Goal: Task Accomplishment & Management: Manage account settings

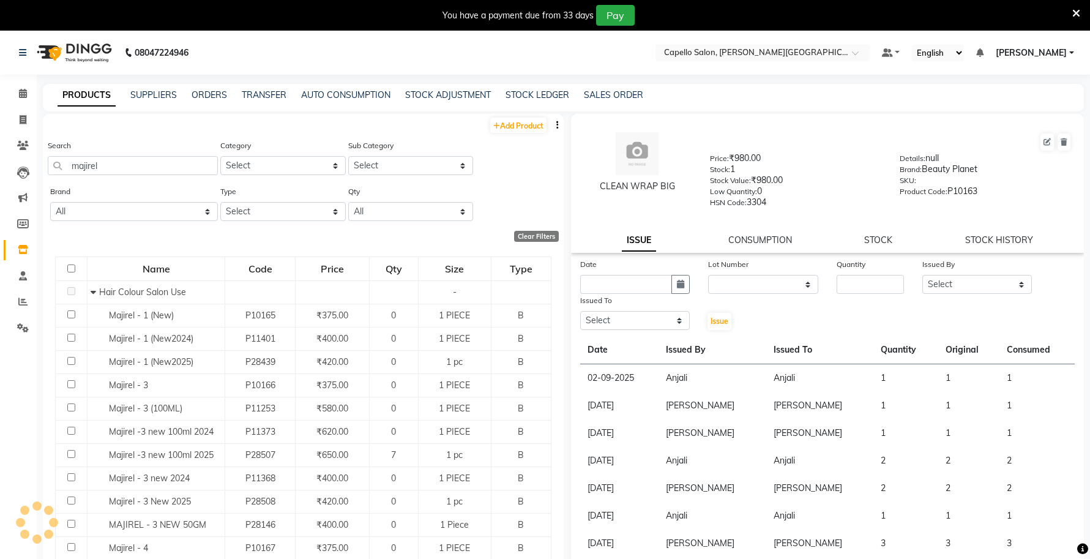
select select
click at [798, 53] on input "text" at bounding box center [751, 54] width 178 height 12
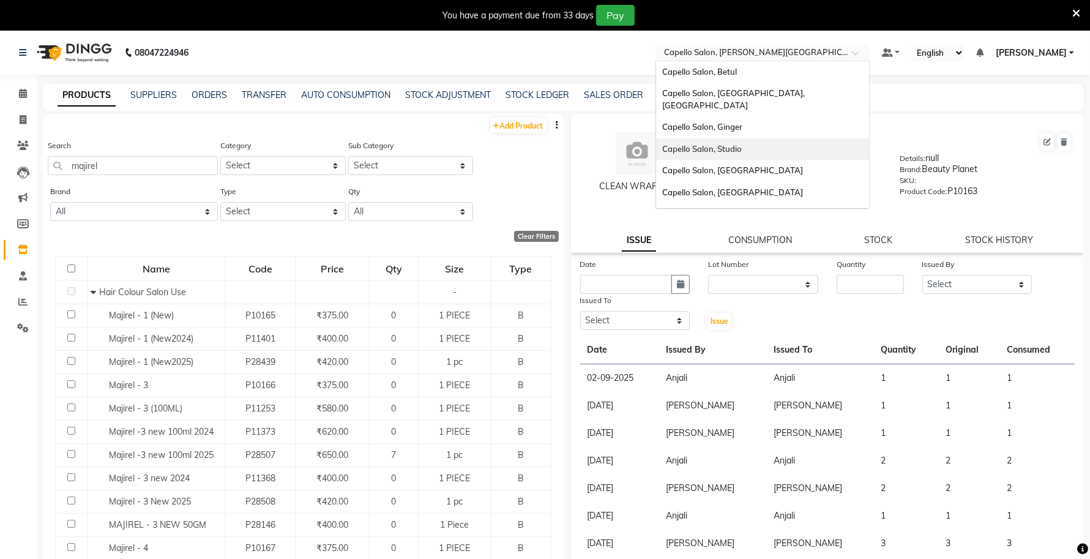
click at [742, 144] on span "Capello Salon, Studio" at bounding box center [702, 149] width 80 height 10
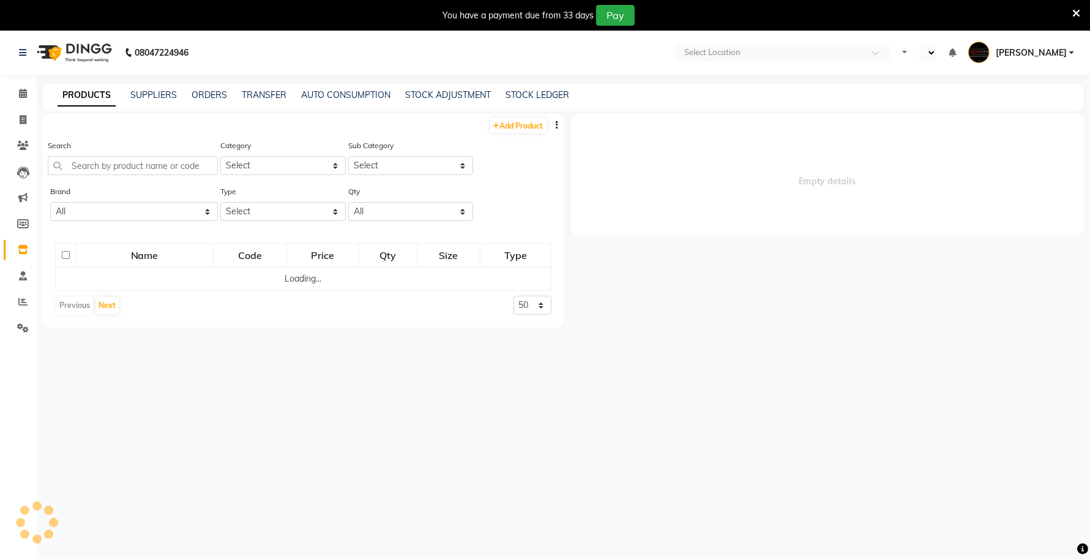
select select "en"
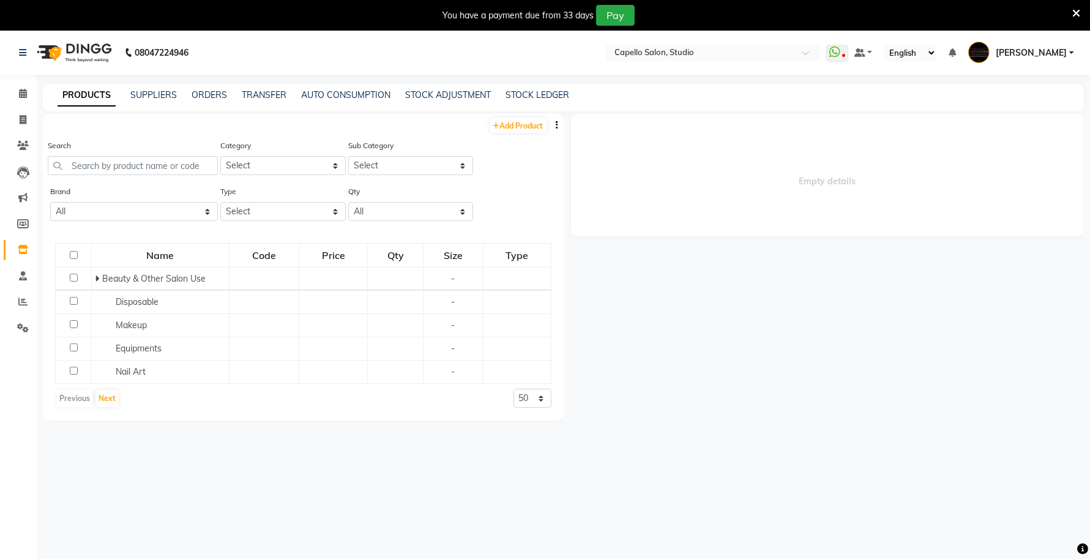
click at [1077, 8] on icon at bounding box center [1076, 13] width 8 height 11
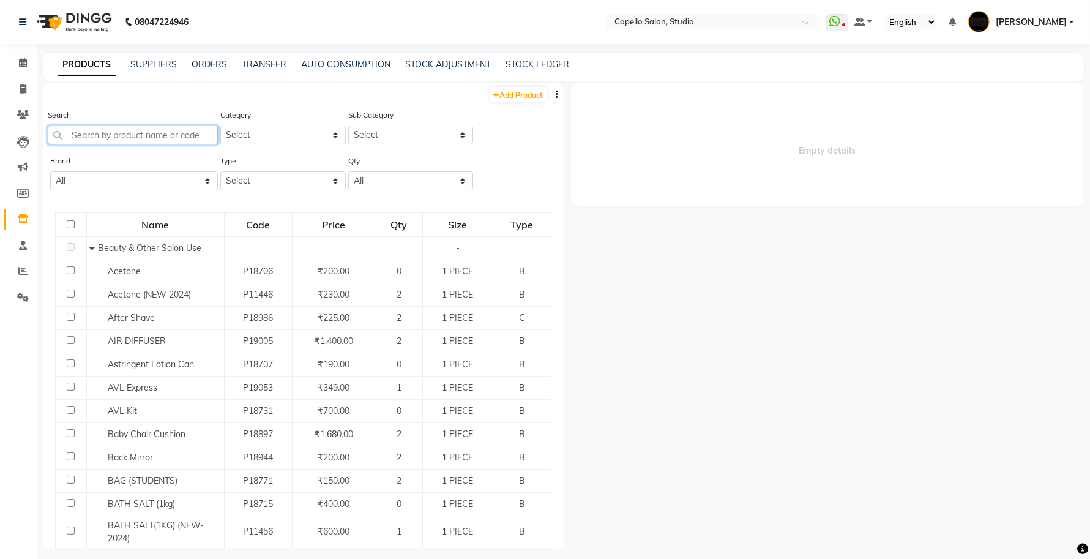
click at [135, 133] on input "text" at bounding box center [133, 134] width 170 height 19
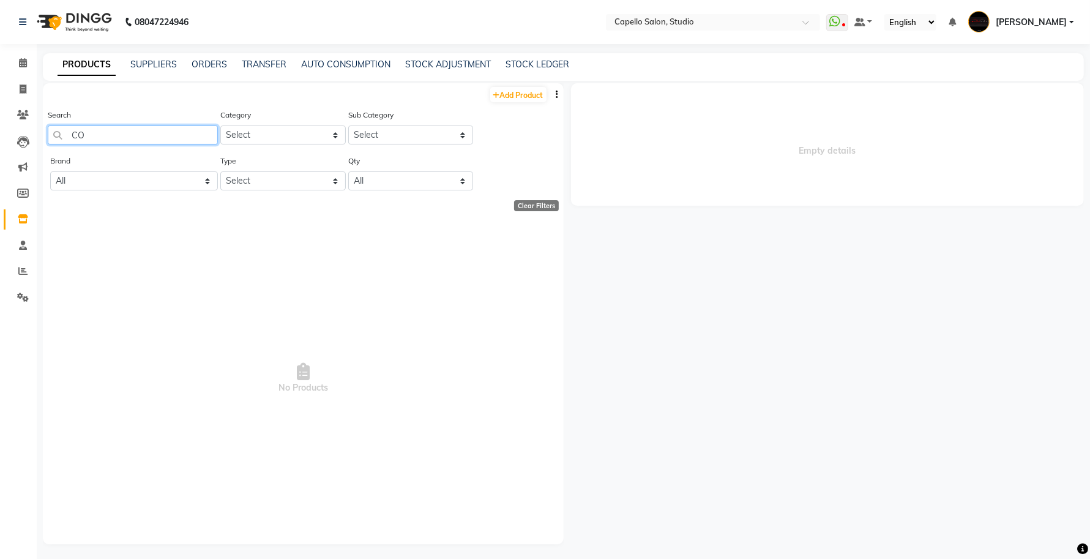
type input "C"
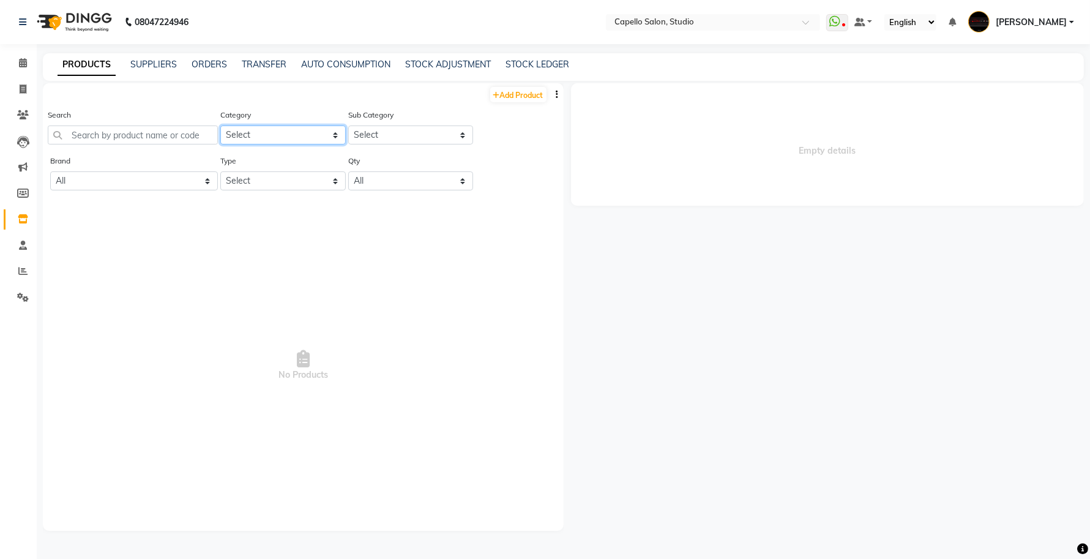
click at [297, 139] on select "Select Keramelon Skin Makeup Personal Care Appliances Beard Beauty Planet Botox…" at bounding box center [282, 134] width 125 height 19
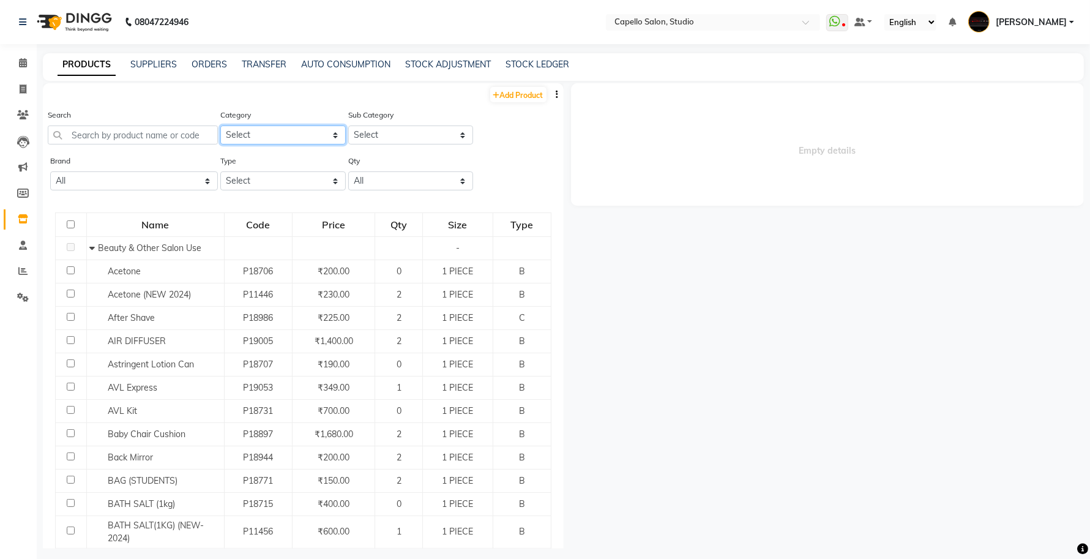
select select "332902350"
click at [220, 125] on select "Select Keramelon Skin Makeup Personal Care Appliances [PERSON_NAME] Beauty Plan…" at bounding box center [282, 134] width 125 height 19
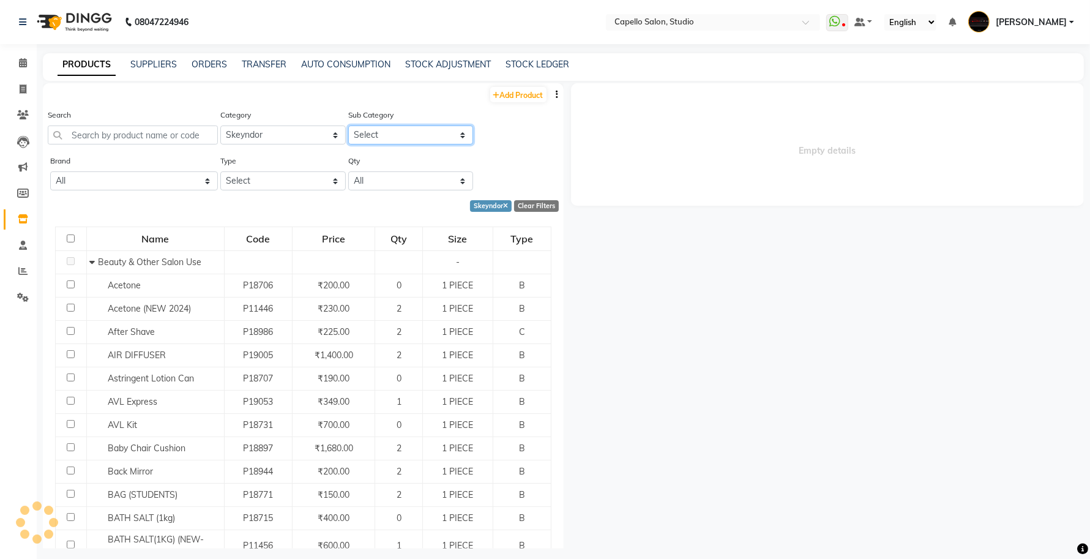
click at [380, 138] on select "Select Salon use Skeyndor Retail" at bounding box center [410, 134] width 125 height 19
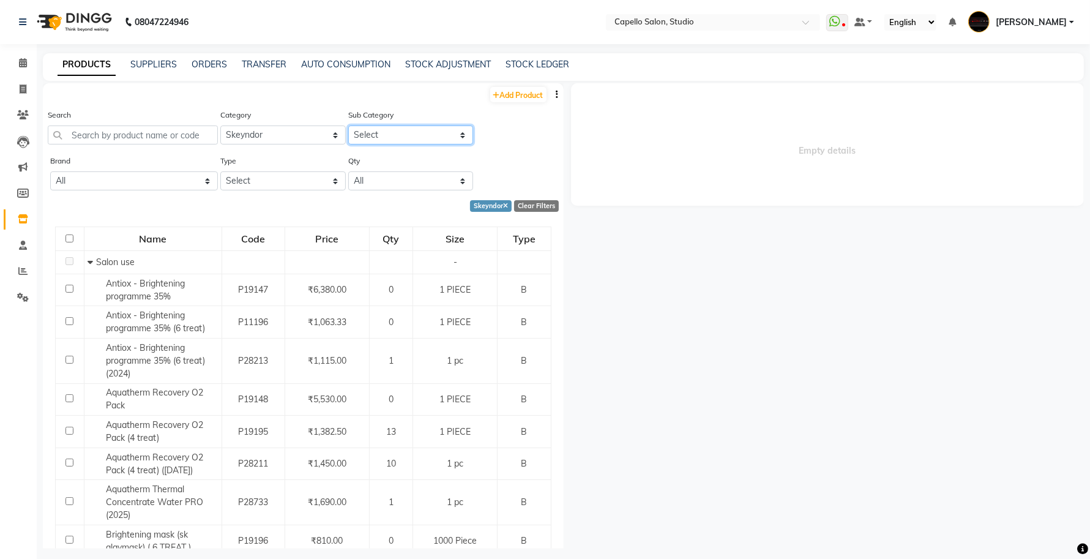
select select "3329023501"
click at [348, 125] on select "Select Salon use Skeyndor Retail" at bounding box center [410, 134] width 125 height 19
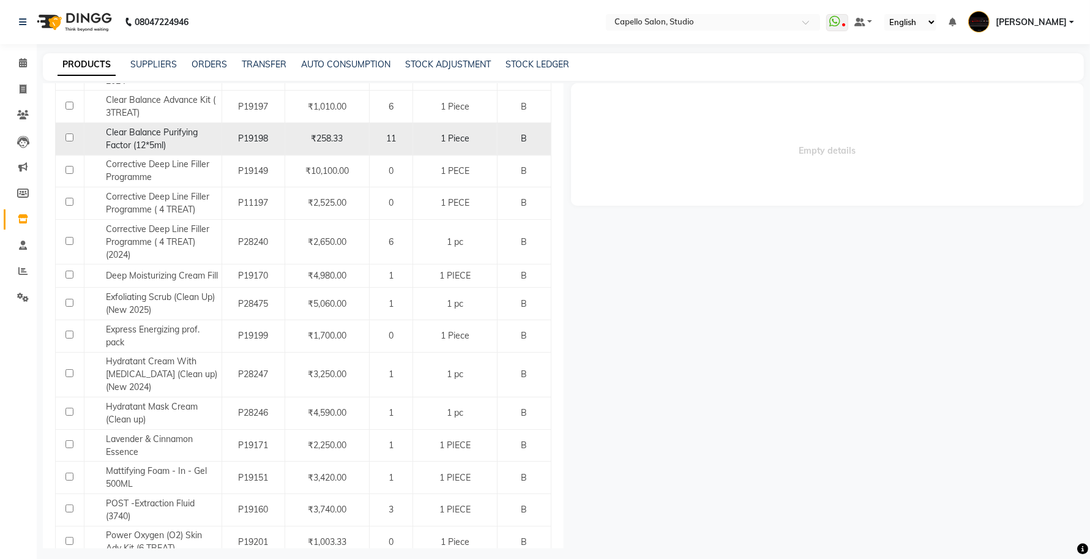
scroll to position [612, 0]
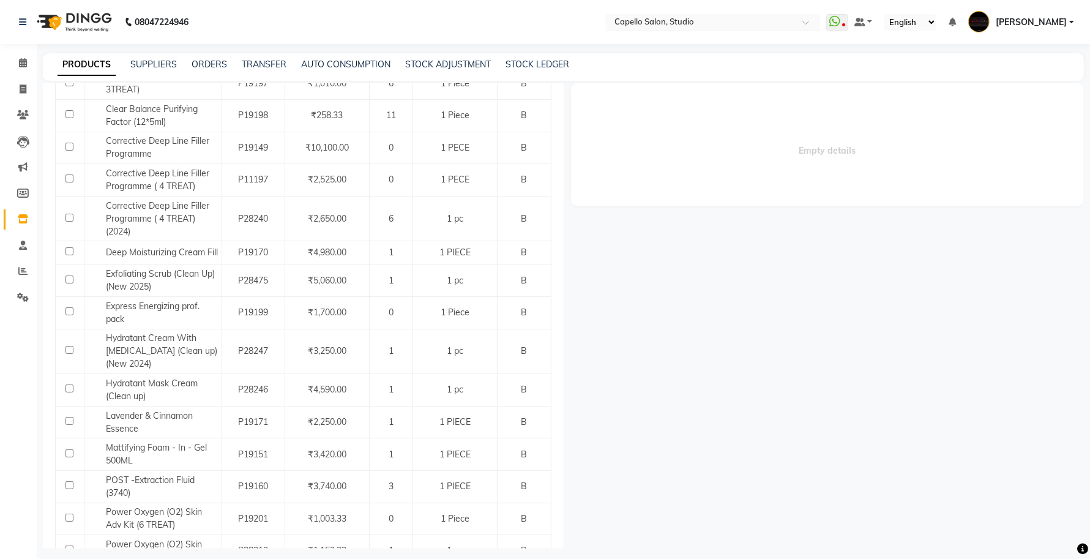
click at [765, 22] on input "text" at bounding box center [701, 23] width 178 height 12
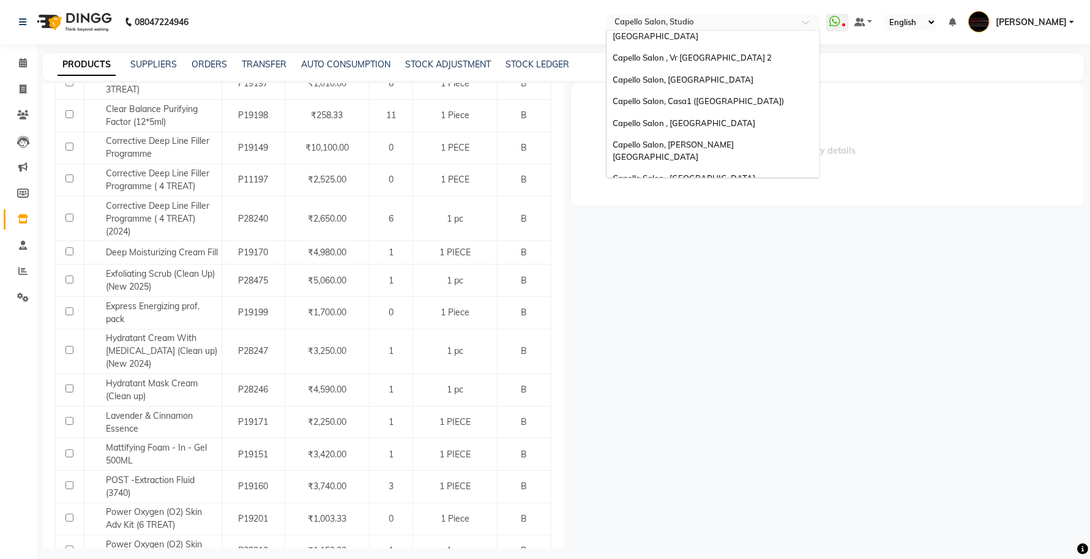
scroll to position [101, 0]
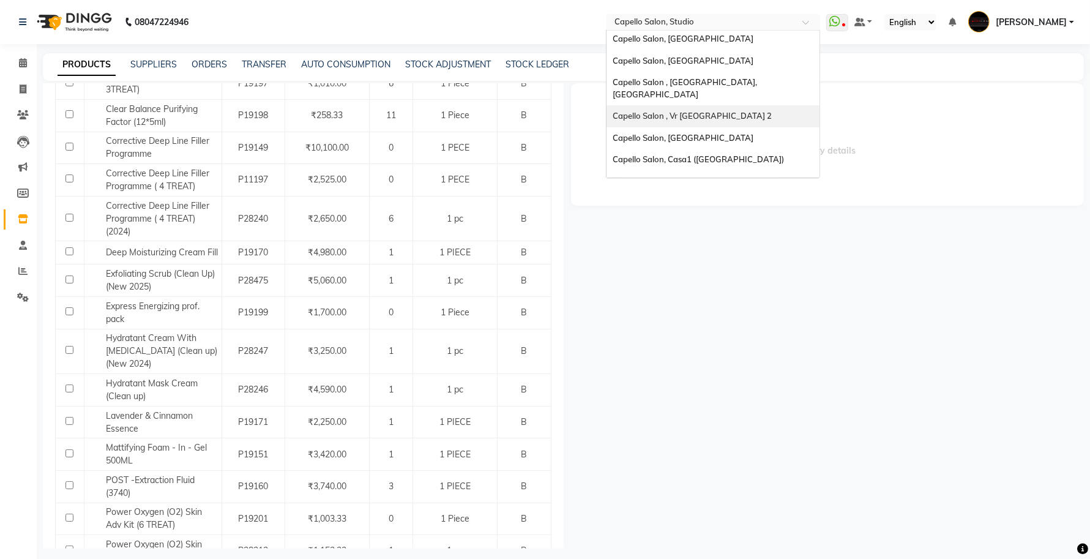
click at [724, 105] on div "Capello Salon , Vr Nagpur 2" at bounding box center [713, 116] width 213 height 22
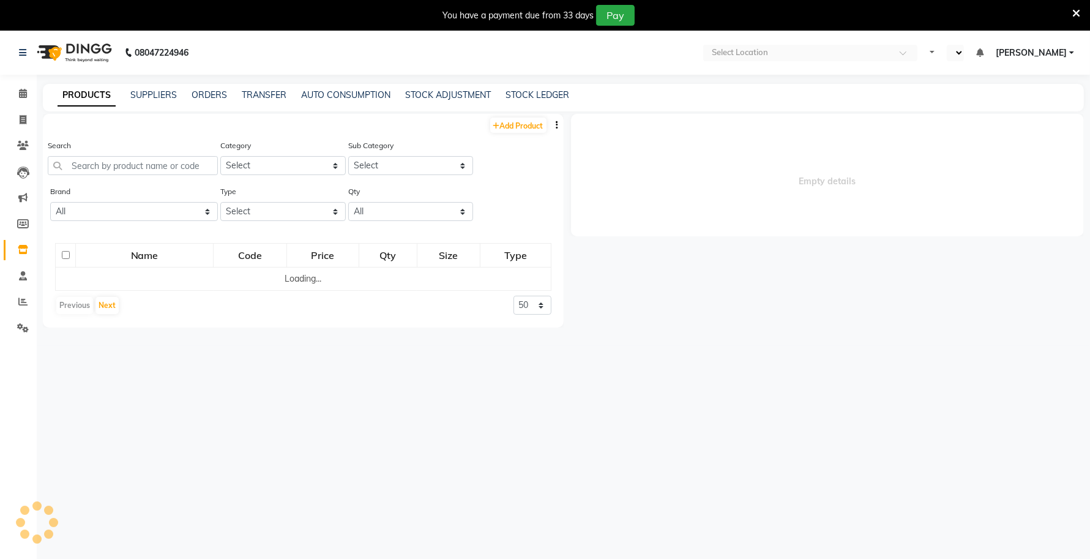
select select "en"
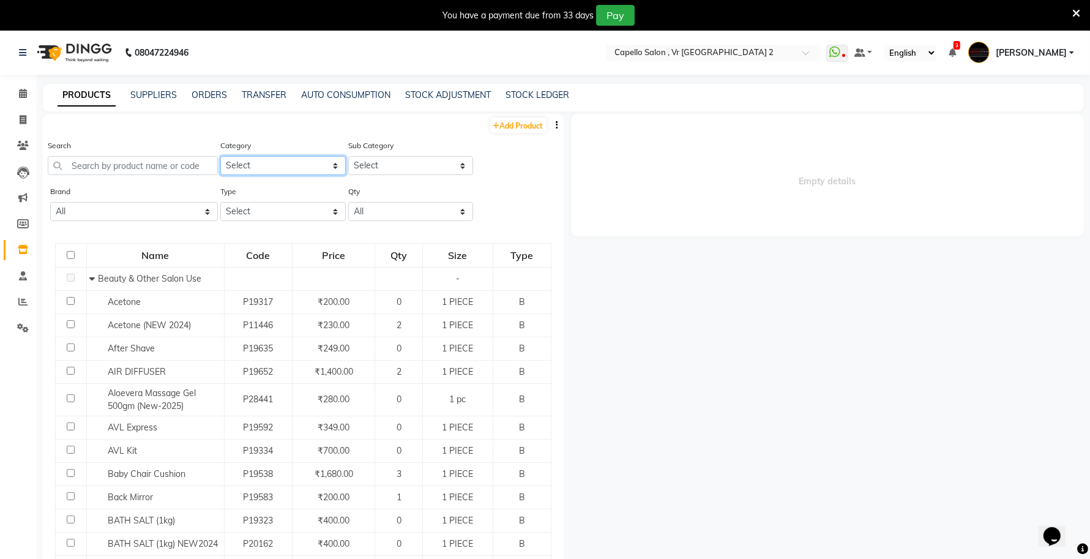
click at [279, 166] on select "Select Keramelon Skin Makeup Personal Care Appliances [PERSON_NAME] Beauty Plan…" at bounding box center [282, 165] width 125 height 19
select select "332902350"
click at [220, 156] on select "Select Keramelon Skin Makeup Personal Care Appliances Beard Beauty Planet Botox…" at bounding box center [282, 165] width 125 height 19
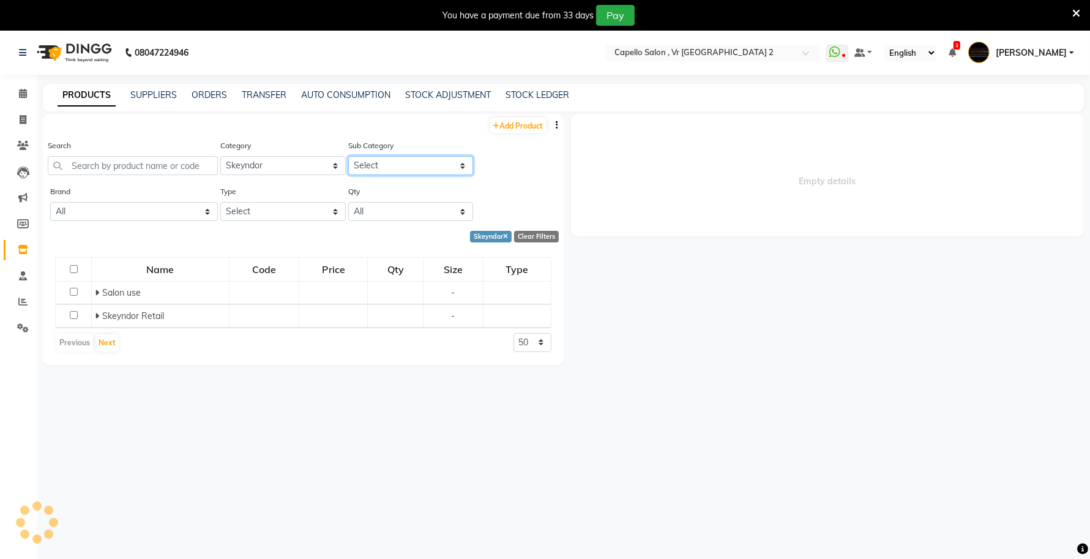
click at [393, 168] on select "Select Salon use Skeyndor Retail" at bounding box center [410, 165] width 125 height 19
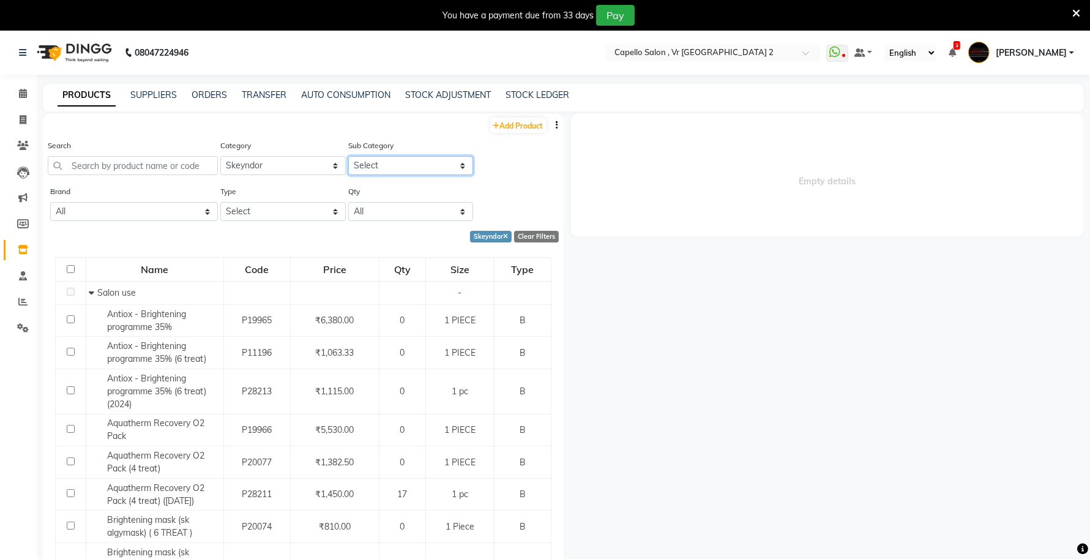
select select "3329023501"
click at [348, 156] on select "Select Salon use Skeyndor Retail" at bounding box center [410, 165] width 125 height 19
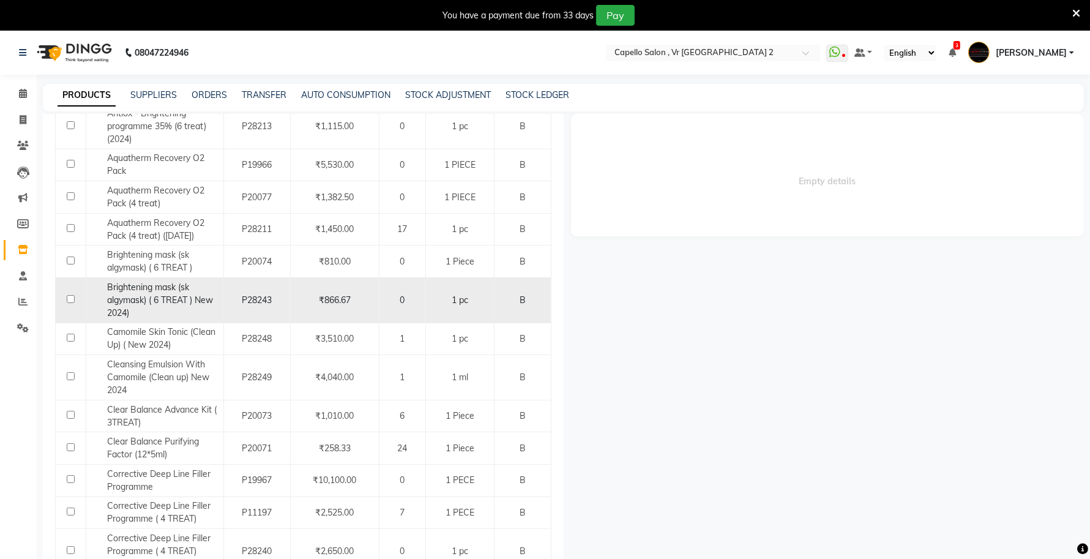
scroll to position [230, 0]
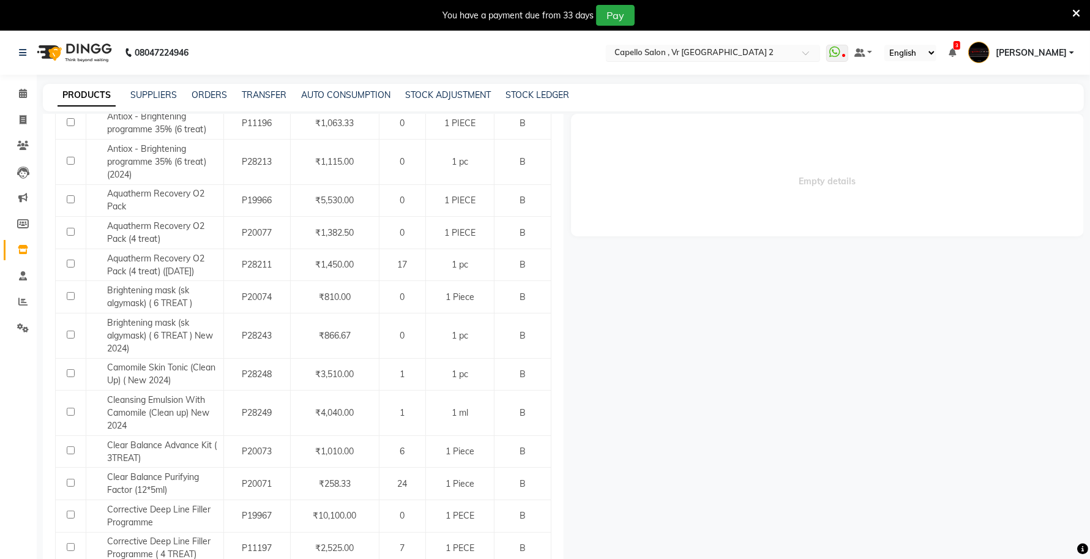
click at [769, 53] on input "text" at bounding box center [701, 54] width 178 height 12
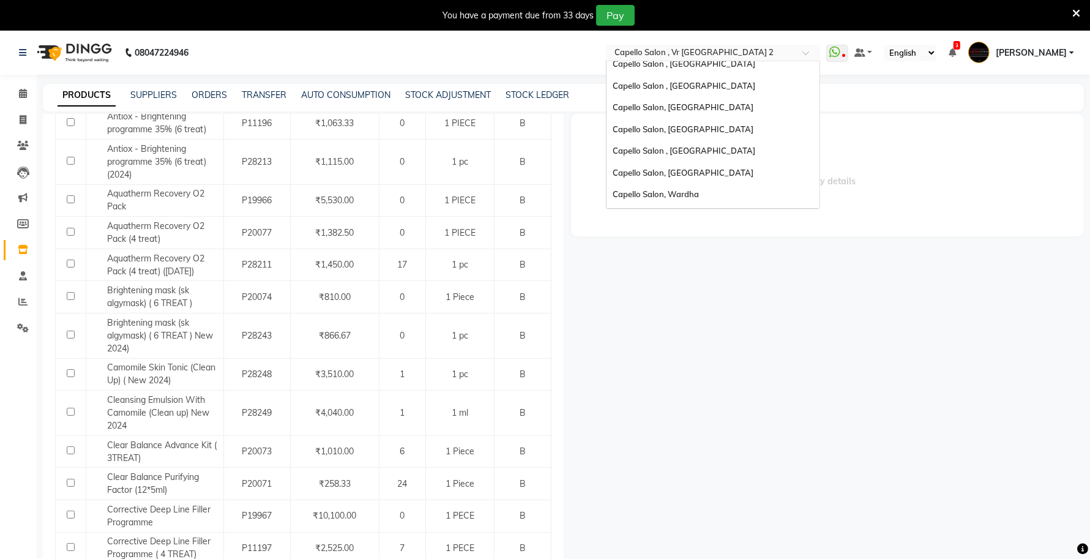
scroll to position [331, 0]
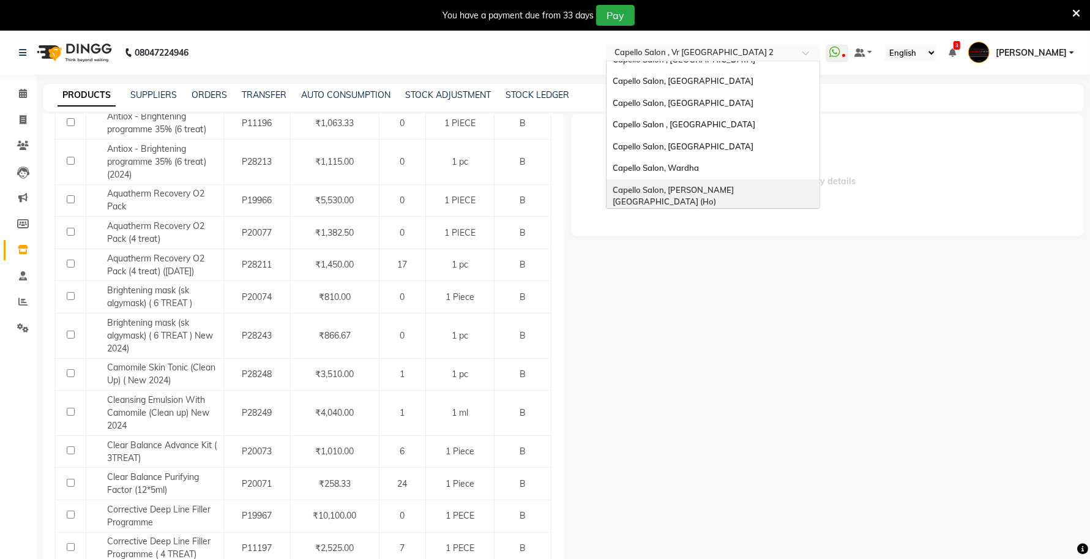
click at [695, 185] on span "Capello Salon, Tilak Nagar (Ho)" at bounding box center [673, 196] width 121 height 22
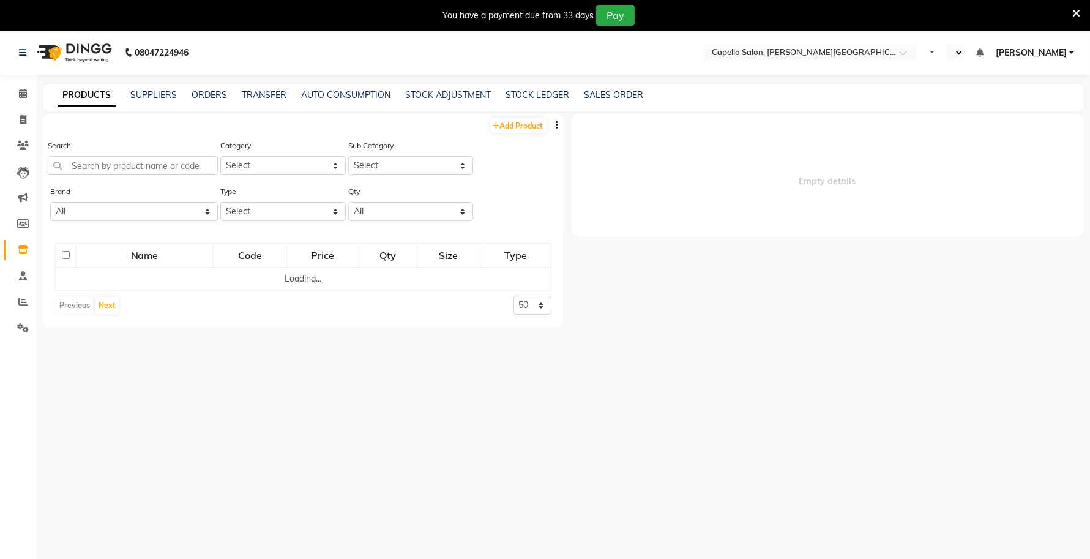
select select "en"
select select
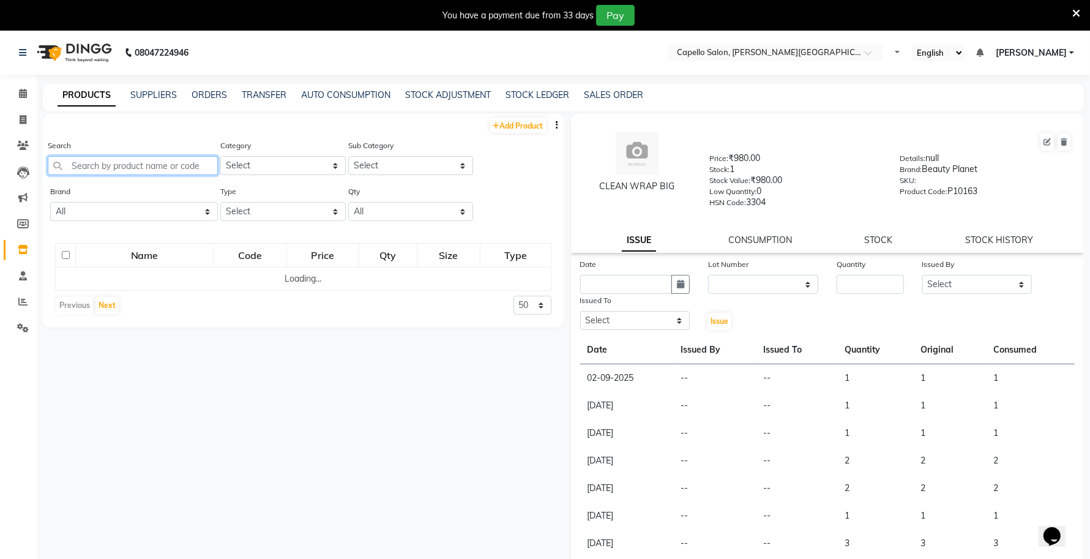
click at [166, 161] on input "text" at bounding box center [133, 165] width 170 height 19
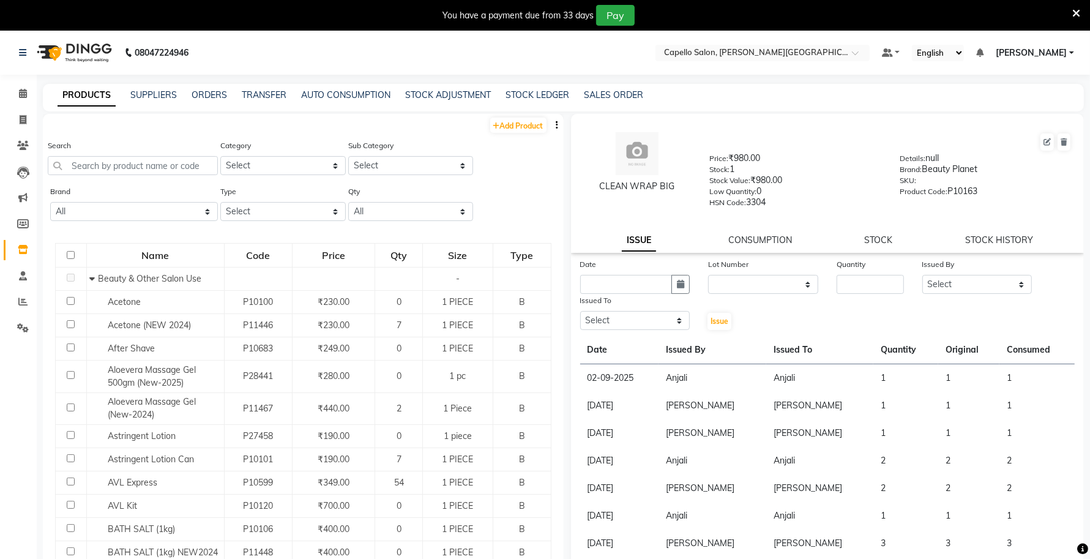
click at [297, 176] on div "Category Select Keramelon Skin Makeup Personal Care Appliances Beard Beauty Pla…" at bounding box center [282, 162] width 128 height 46
click at [297, 169] on select "Select Keramelon Skin Makeup Personal Care Appliances [PERSON_NAME] Beauty Plan…" at bounding box center [282, 165] width 125 height 19
select select "332902350"
click at [220, 156] on select "Select Keramelon Skin Makeup Personal Care Appliances [PERSON_NAME] Beauty Plan…" at bounding box center [282, 165] width 125 height 19
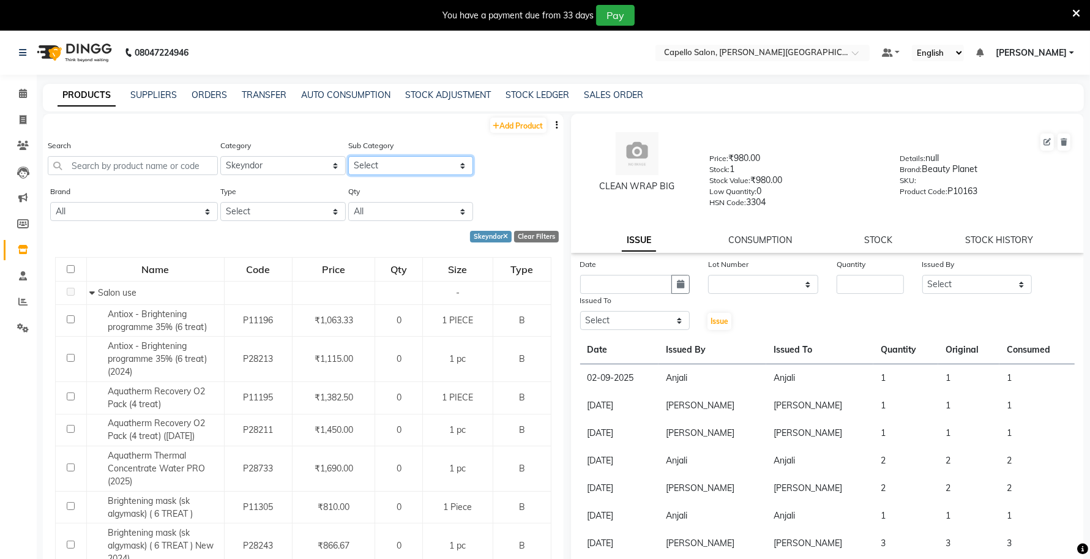
click at [376, 163] on select "Select Salon use Skeyndor Retail" at bounding box center [410, 165] width 125 height 19
select select "3329023501"
click at [348, 156] on select "Select Salon use Skeyndor Retail" at bounding box center [410, 165] width 125 height 19
click at [796, 53] on input "text" at bounding box center [751, 54] width 178 height 12
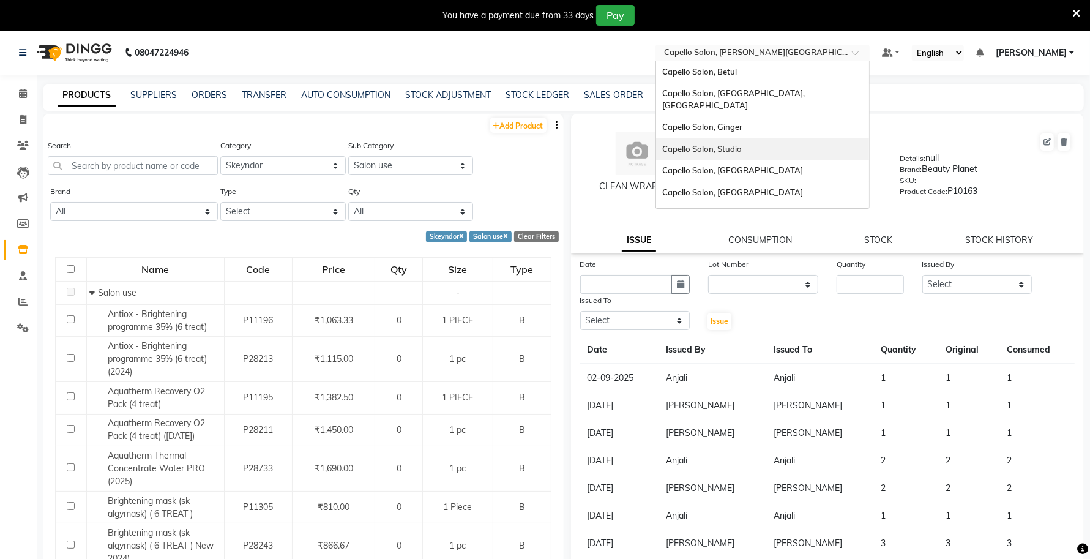
click at [736, 144] on span "Capello Salon, Studio" at bounding box center [702, 149] width 80 height 10
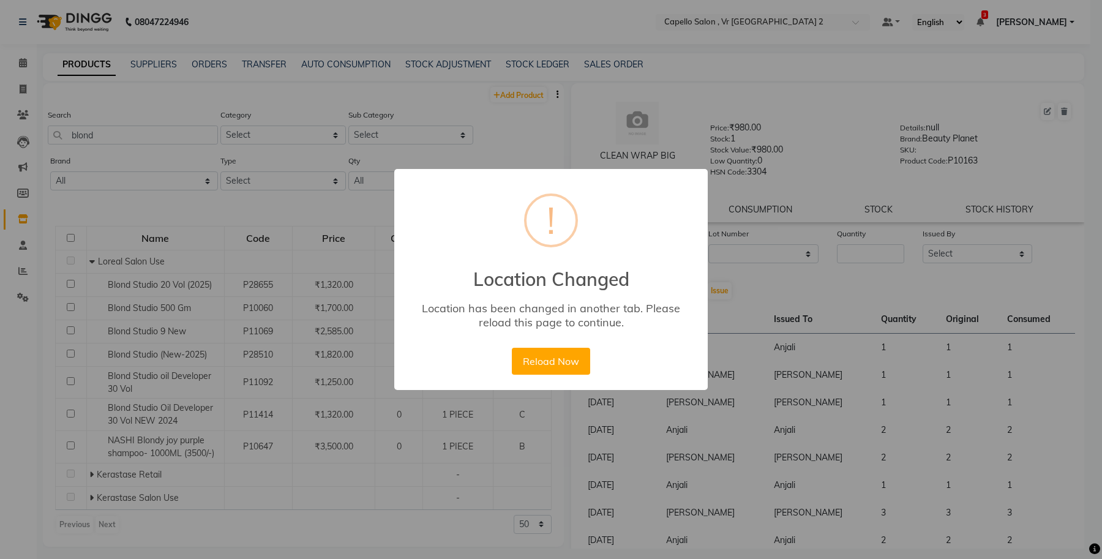
select select
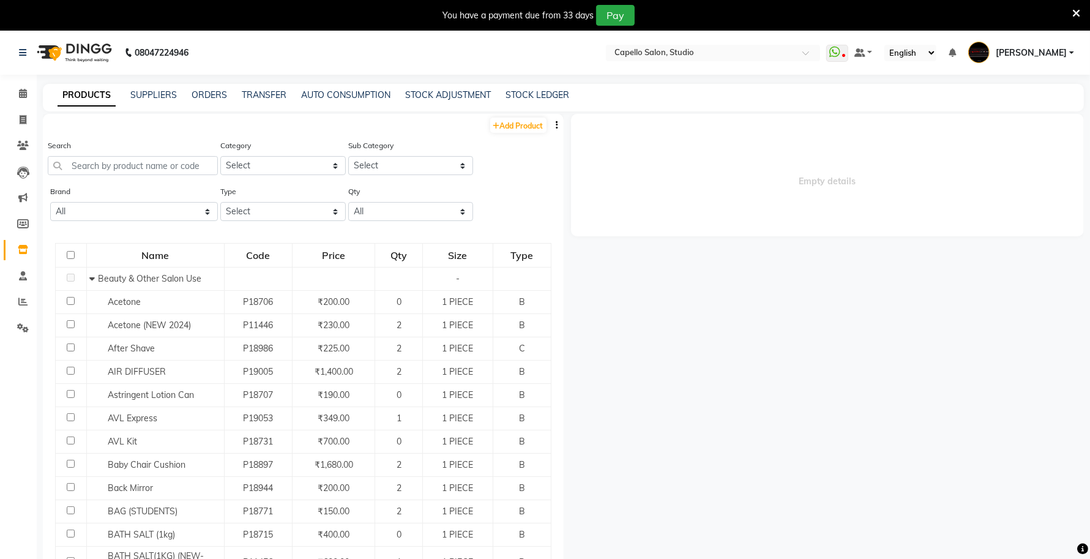
click at [1077, 10] on icon at bounding box center [1076, 13] width 8 height 11
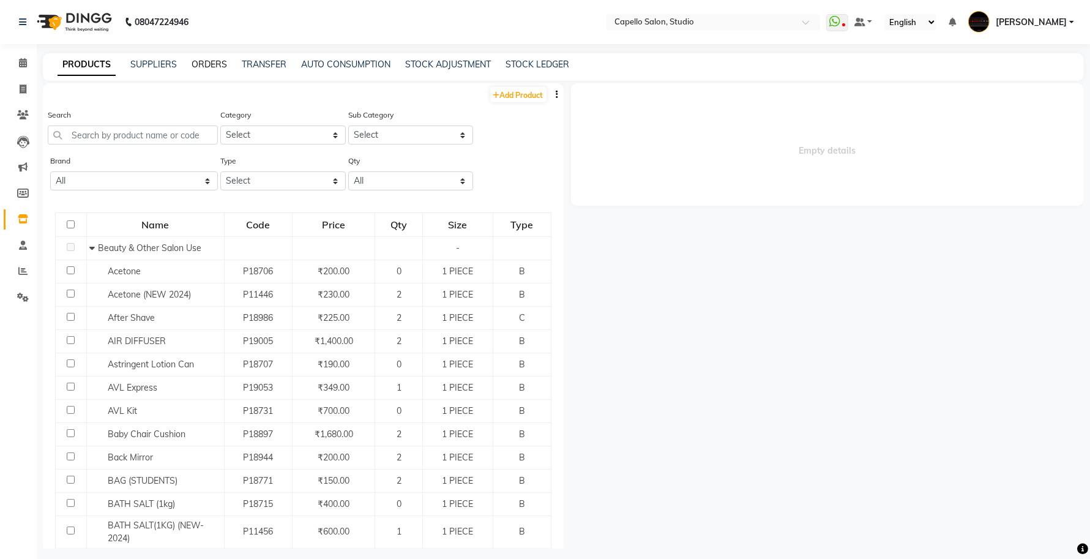
click at [202, 65] on link "ORDERS" at bounding box center [210, 64] width 36 height 11
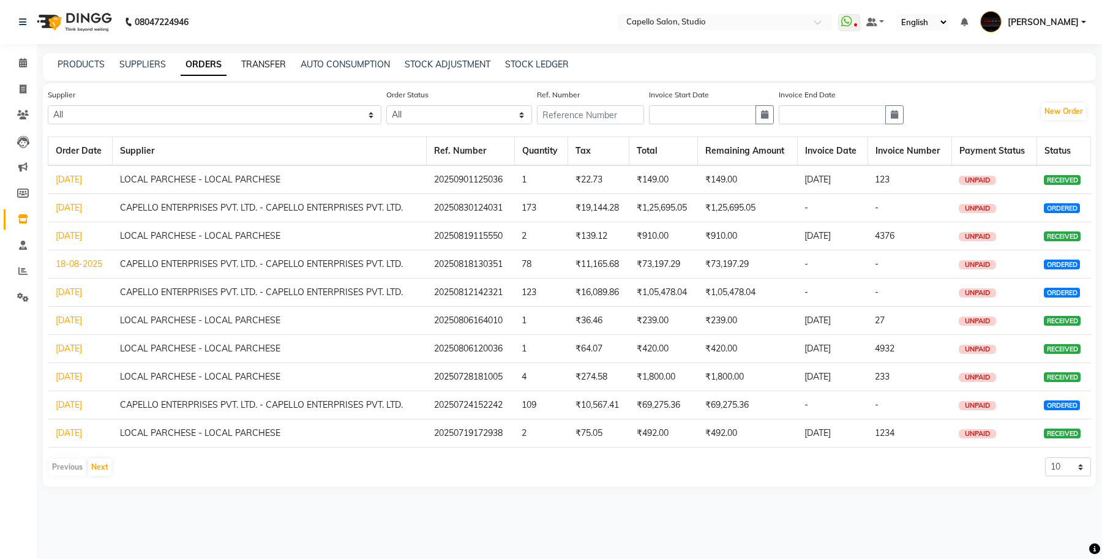
click at [274, 62] on link "TRANSFER" at bounding box center [263, 64] width 45 height 11
select select "sender"
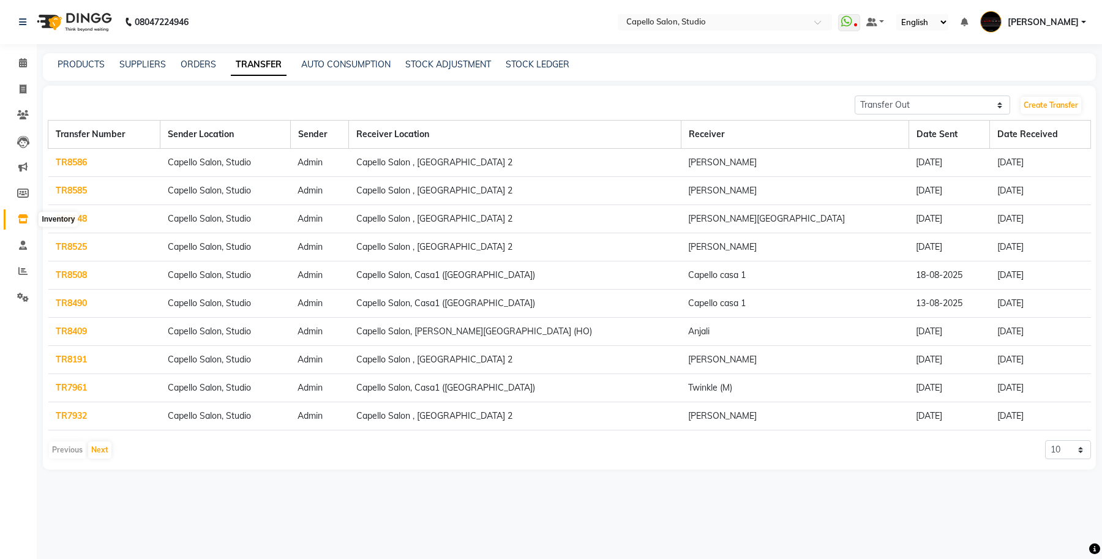
click at [15, 217] on span at bounding box center [22, 219] width 21 height 14
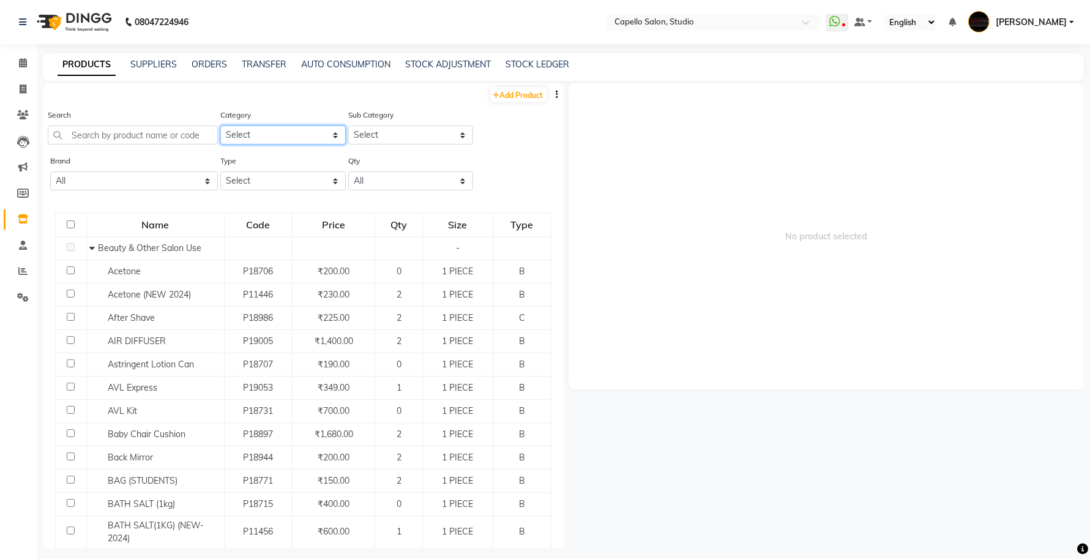
click at [283, 135] on select "Select Keramelon Skin Makeup Personal Care Appliances [PERSON_NAME] Beauty Plan…" at bounding box center [282, 134] width 125 height 19
